Goal: Register for event/course

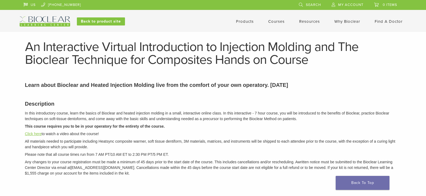
click at [34, 135] on link "Click here" at bounding box center [33, 134] width 17 height 4
click at [344, 5] on span "My Account" at bounding box center [350, 5] width 25 height 4
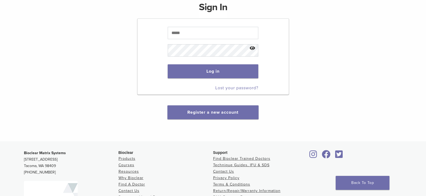
scroll to position [81, 0]
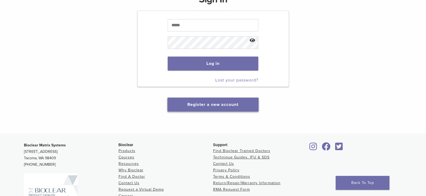
click at [215, 103] on link "Register a new account" at bounding box center [212, 104] width 51 height 5
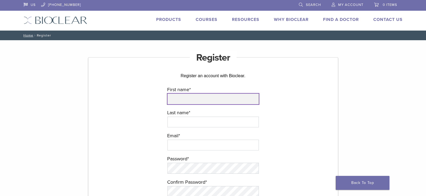
click at [203, 99] on input "First name *" at bounding box center [212, 99] width 91 height 11
type input "******"
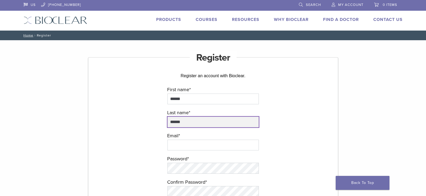
type input "******"
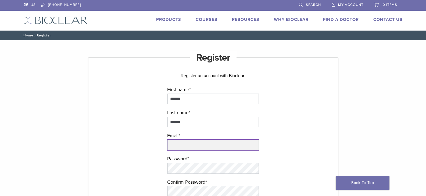
click at [217, 144] on input "email" at bounding box center [212, 145] width 91 height 11
click at [172, 144] on input "**********" at bounding box center [212, 145] width 91 height 11
click at [175, 146] on input "**********" at bounding box center [212, 145] width 91 height 11
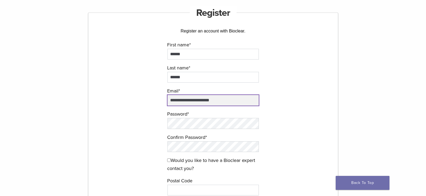
scroll to position [54, 0]
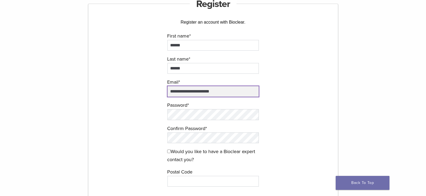
type input "**********"
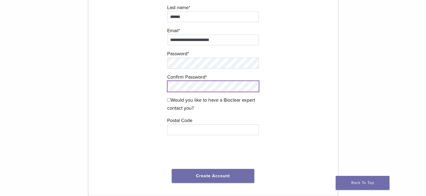
scroll to position [107, 0]
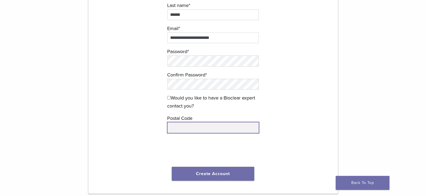
click at [198, 130] on input "text" at bounding box center [212, 128] width 91 height 11
type input "*****"
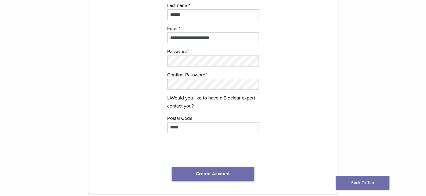
click at [211, 176] on button "Create Account" at bounding box center [213, 174] width 83 height 14
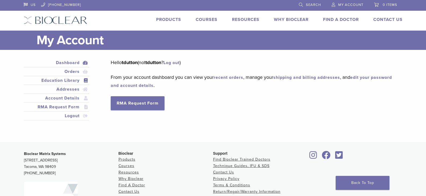
click at [71, 80] on link "Education Library" at bounding box center [56, 80] width 63 height 6
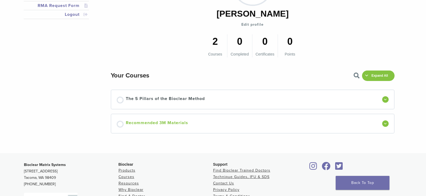
scroll to position [161, 0]
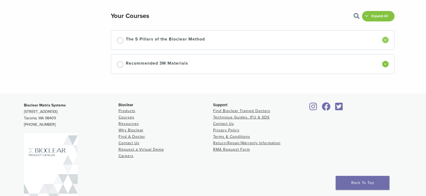
click at [385, 38] on div at bounding box center [385, 40] width 6 height 6
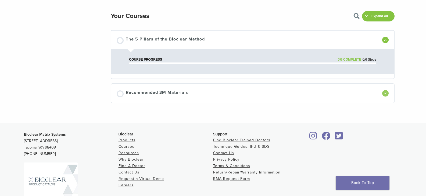
click at [385, 92] on span at bounding box center [385, 93] width 2 height 2
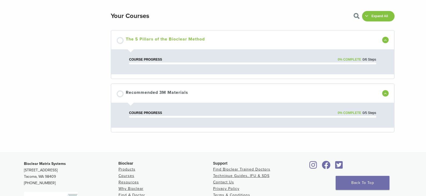
click at [142, 39] on span "The 5 Pillars of the Bioclear Method" at bounding box center [165, 40] width 79 height 8
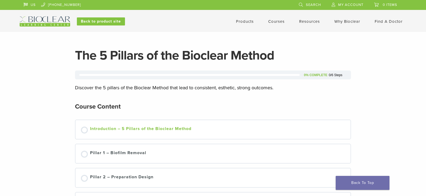
click at [137, 130] on div "Introduction – 5 Pillars of the Bioclear Method" at bounding box center [140, 130] width 101 height 8
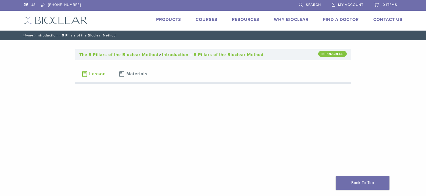
click at [84, 74] on span at bounding box center [84, 74] width 6 height 6
click at [131, 73] on span "Materials" at bounding box center [136, 74] width 21 height 4
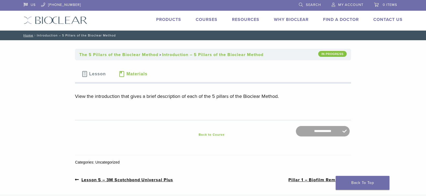
click at [98, 74] on span "Lesson" at bounding box center [97, 74] width 17 height 4
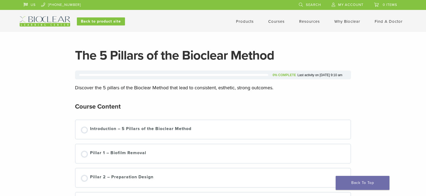
click at [39, 19] on img at bounding box center [45, 21] width 51 height 10
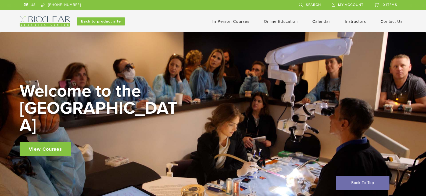
click at [224, 22] on link "In-Person Courses" at bounding box center [230, 21] width 37 height 5
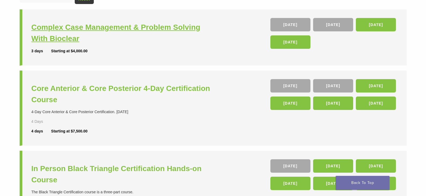
scroll to position [161, 0]
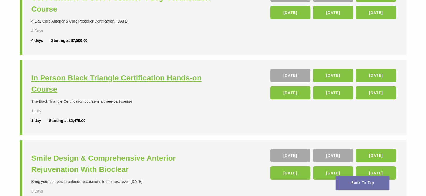
click at [147, 79] on h3 "In Person Black Triangle Certification Hands-on Course" at bounding box center [122, 84] width 183 height 23
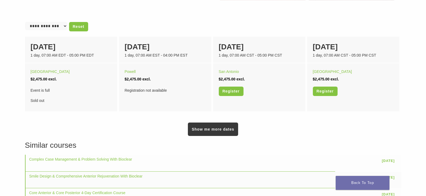
scroll to position [349, 0]
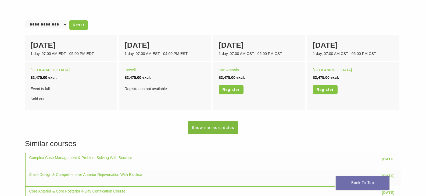
click at [216, 130] on link "Show me more dates" at bounding box center [213, 127] width 50 height 13
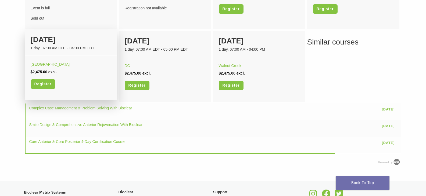
scroll to position [430, 0]
